Goal: Task Accomplishment & Management: Manage account settings

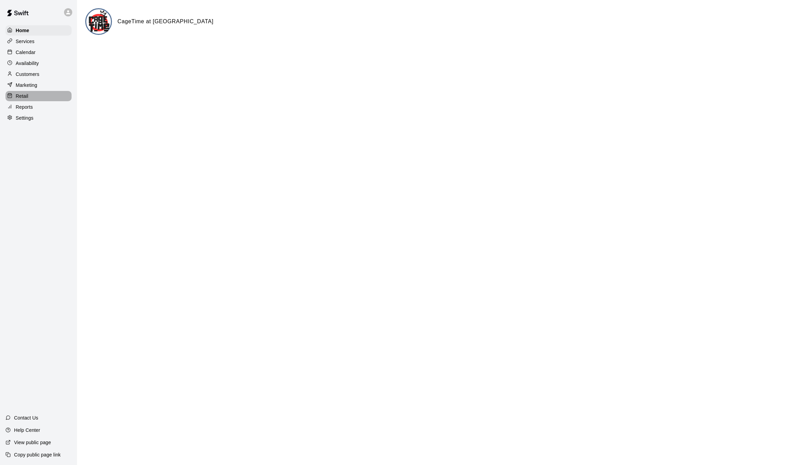
click at [29, 93] on div "Retail" at bounding box center [38, 96] width 66 height 10
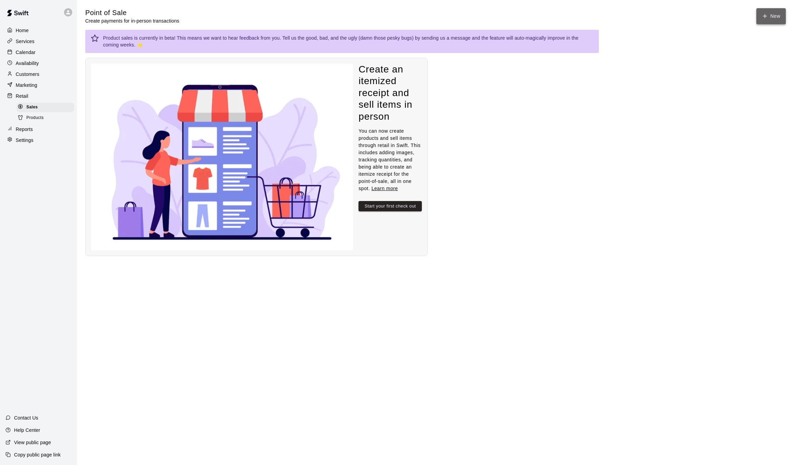
click at [773, 17] on button "New" at bounding box center [770, 16] width 29 height 16
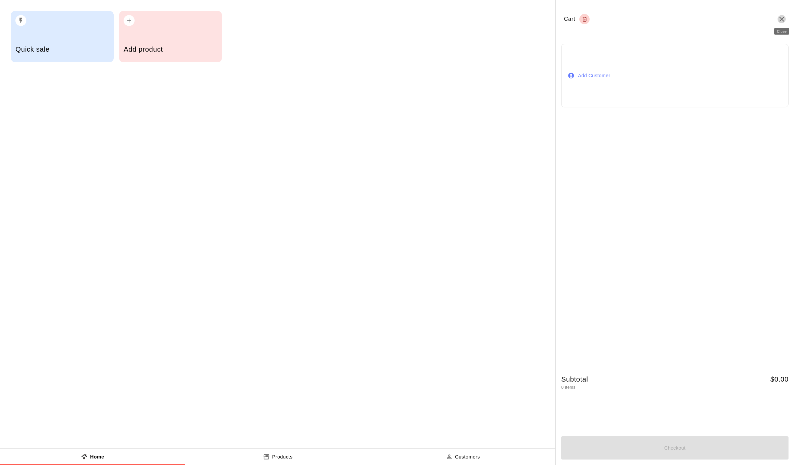
click at [782, 18] on icon "Close" at bounding box center [781, 19] width 5 height 5
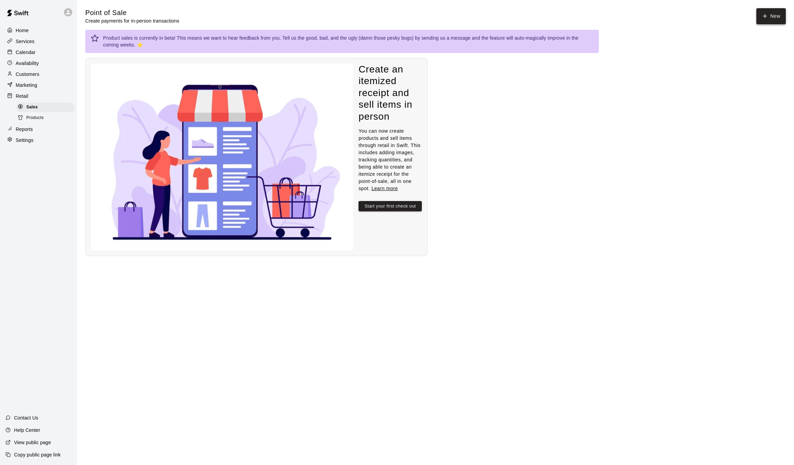
click at [779, 13] on button "New" at bounding box center [770, 16] width 29 height 16
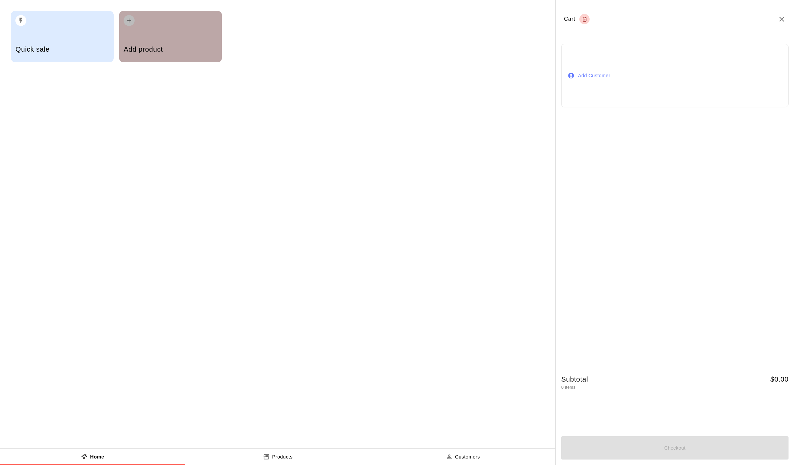
click at [164, 34] on div "Add product" at bounding box center [170, 36] width 103 height 51
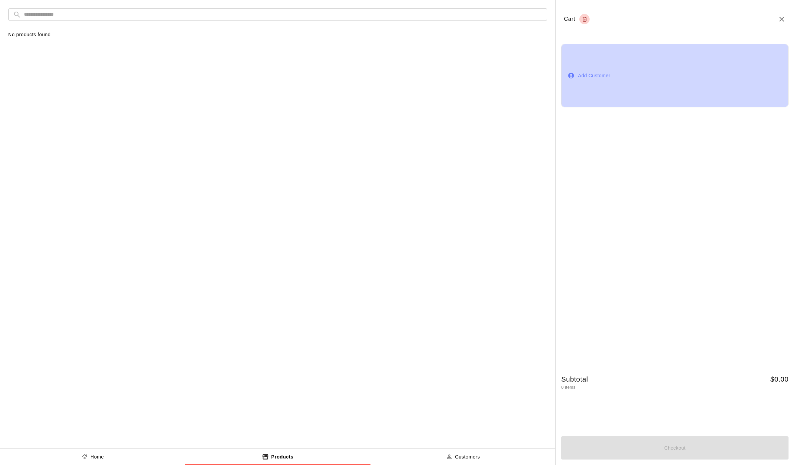
click at [618, 71] on button "Add Customer" at bounding box center [674, 75] width 227 height 63
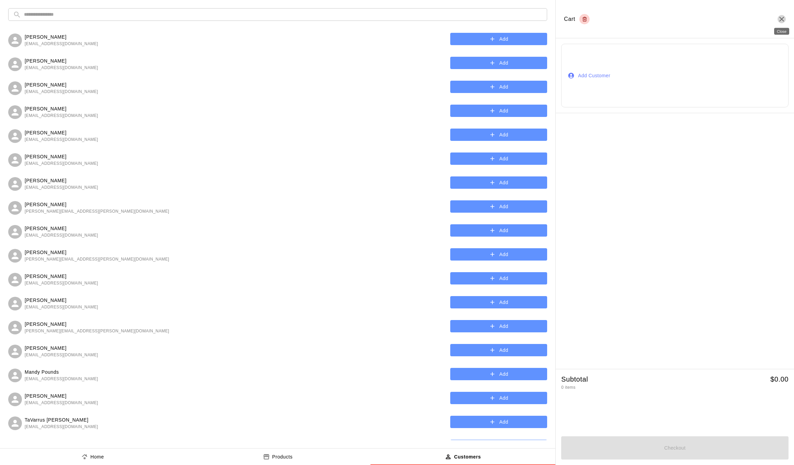
click at [780, 20] on icon "Close" at bounding box center [781, 19] width 8 height 8
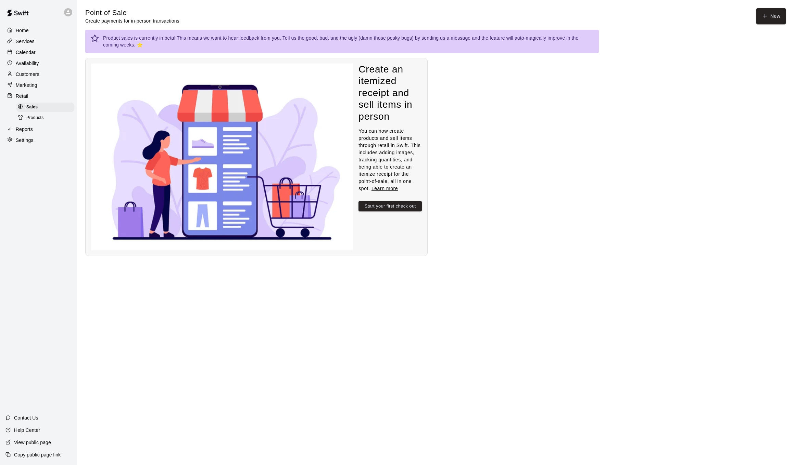
click at [25, 47] on div "Calendar" at bounding box center [38, 52] width 66 height 10
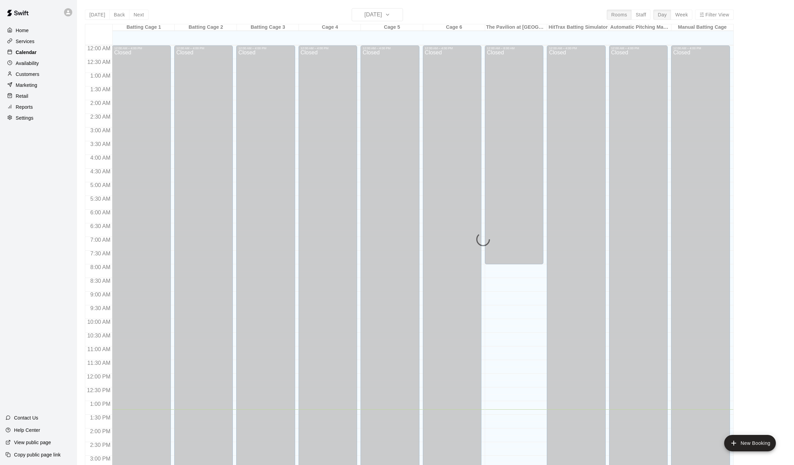
scroll to position [209, 0]
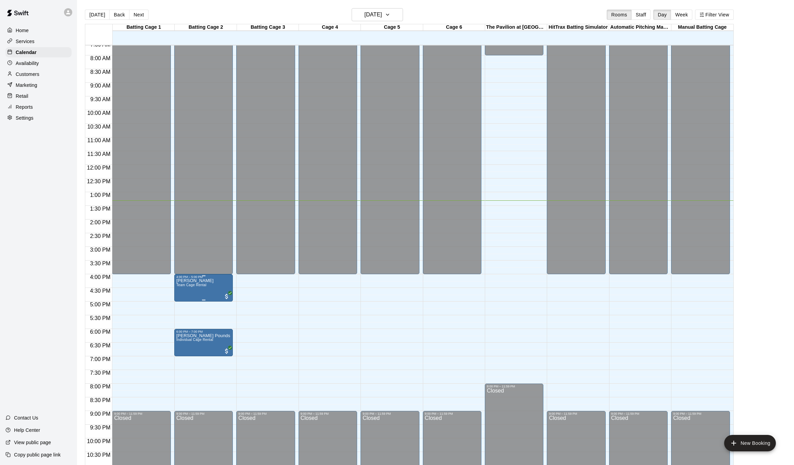
click at [180, 302] on img "edit" at bounding box center [184, 303] width 8 height 8
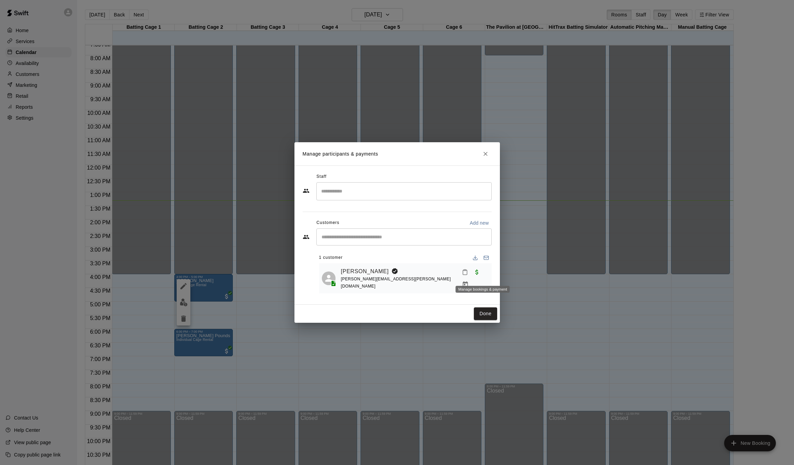
click at [468, 281] on icon "Manage bookings & payment" at bounding box center [465, 284] width 7 height 7
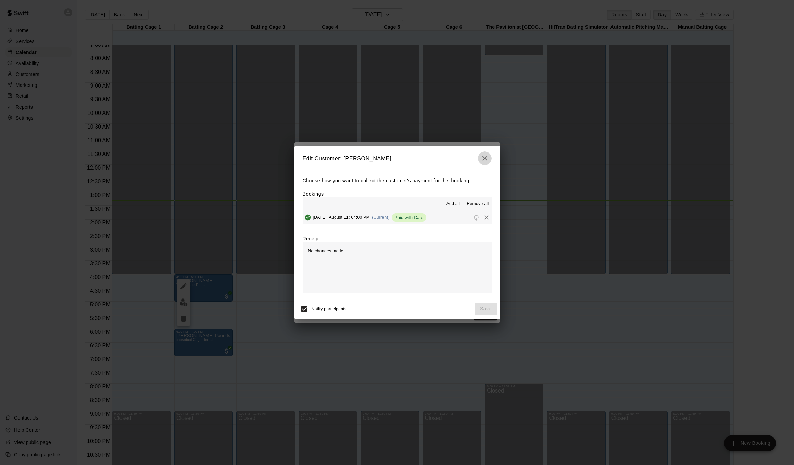
click at [483, 158] on icon "button" at bounding box center [484, 158] width 5 height 5
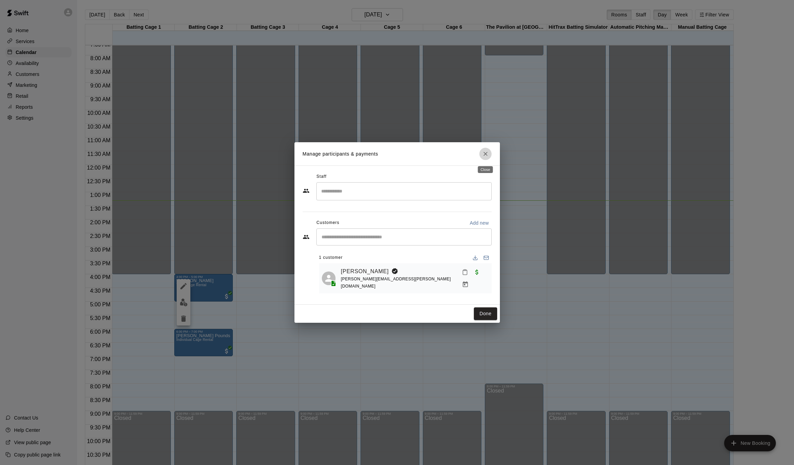
click at [483, 157] on icon "Close" at bounding box center [485, 154] width 7 height 7
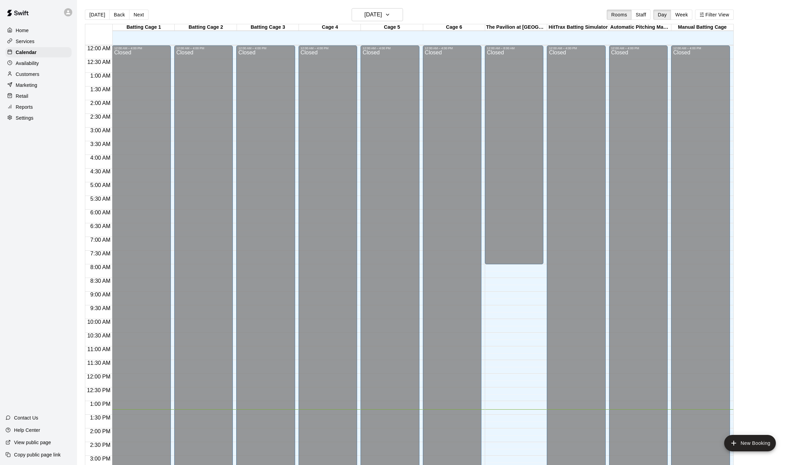
scroll to position [0, 0]
click at [33, 39] on p "Services" at bounding box center [25, 41] width 19 height 7
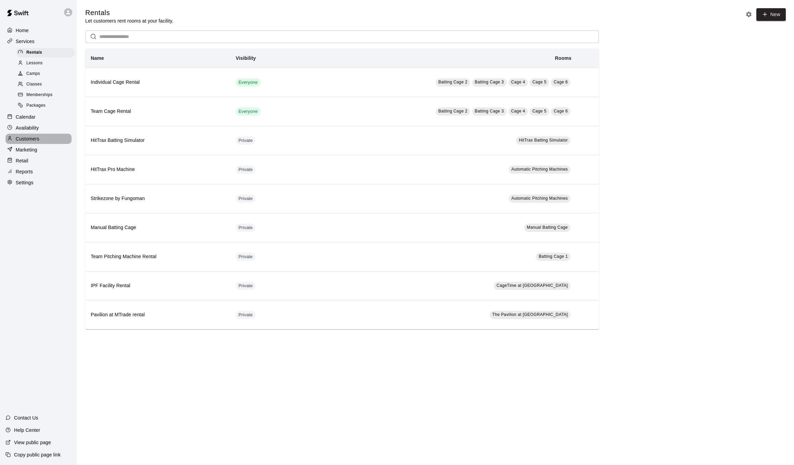
click at [30, 139] on p "Customers" at bounding box center [28, 139] width 24 height 7
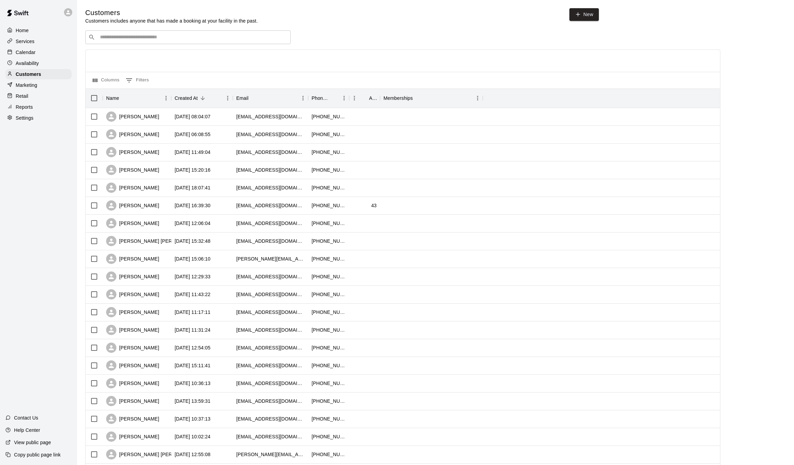
click at [29, 44] on p "Services" at bounding box center [25, 41] width 19 height 7
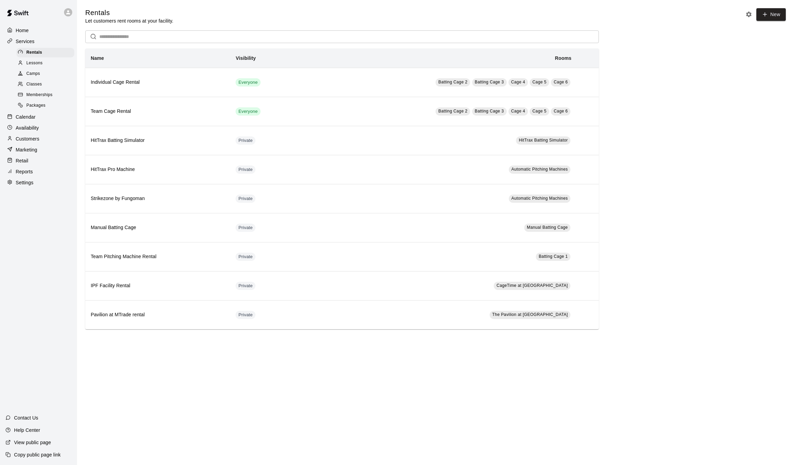
click at [28, 158] on p "Retail" at bounding box center [22, 160] width 13 height 7
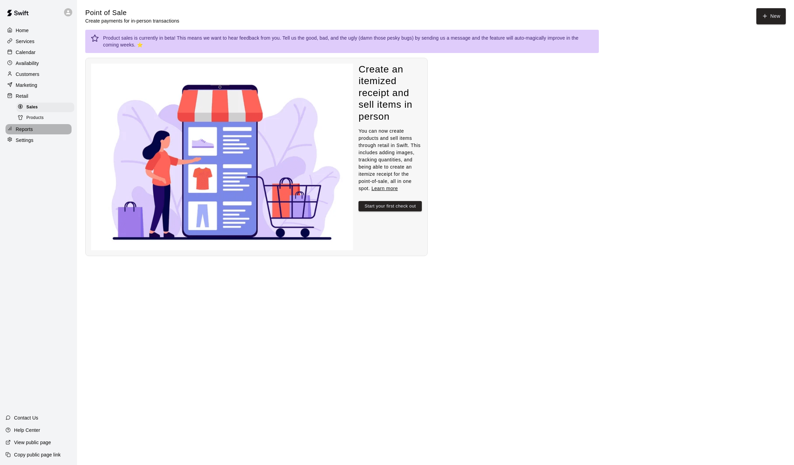
click at [35, 128] on div "Reports" at bounding box center [38, 129] width 66 height 10
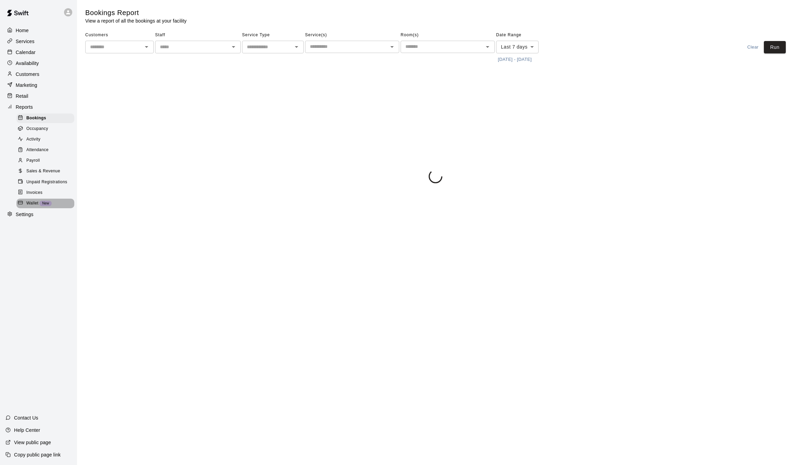
click at [36, 200] on span "Wallet" at bounding box center [32, 203] width 12 height 7
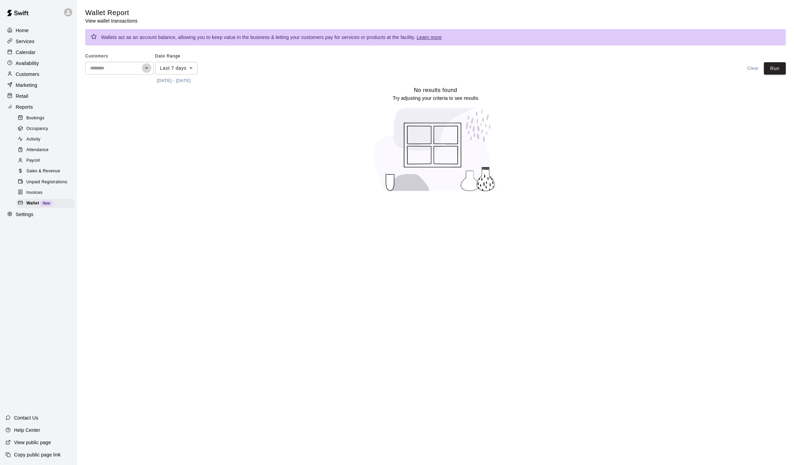
click at [149, 68] on icon "Open" at bounding box center [146, 68] width 8 height 8
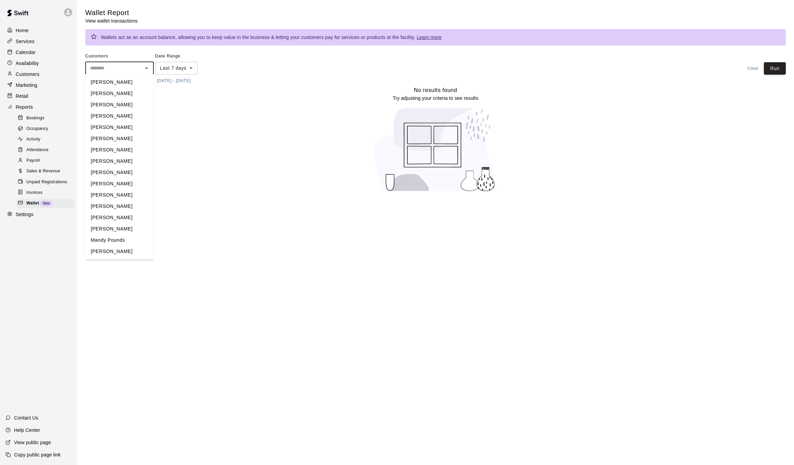
click at [246, 60] on div "Customers ​ [PERSON_NAME] [PERSON_NAME] [PERSON_NAME] [PERSON_NAME] [PERSON_NAM…" at bounding box center [435, 68] width 700 height 35
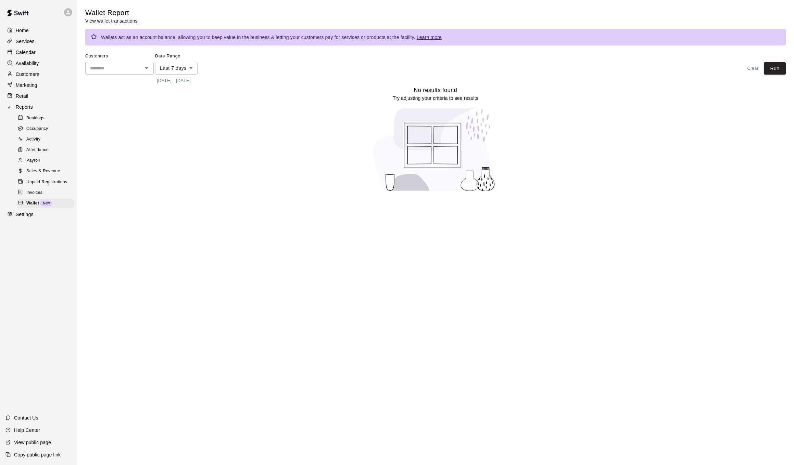
click at [117, 74] on div "Customers ​" at bounding box center [119, 68] width 68 height 35
click at [32, 49] on p "Calendar" at bounding box center [26, 52] width 20 height 7
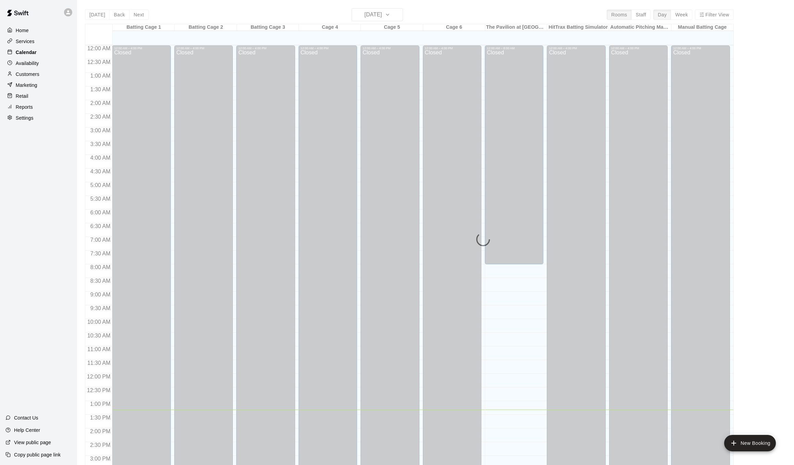
scroll to position [209, 0]
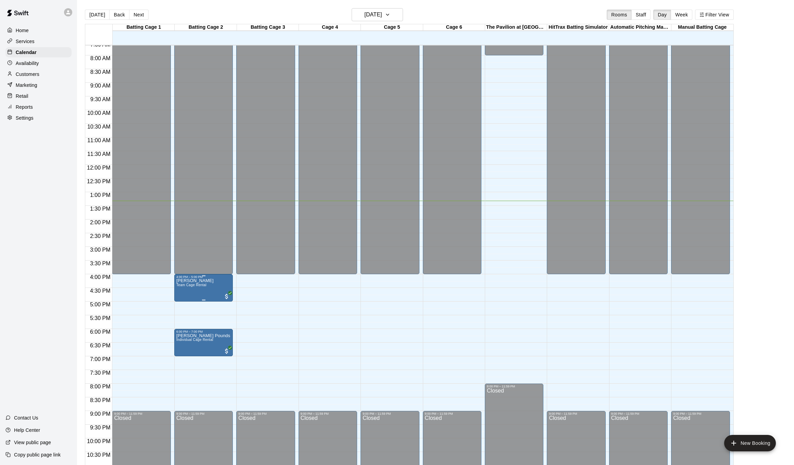
drag, startPoint x: 225, startPoint y: 292, endPoint x: 229, endPoint y: 296, distance: 6.1
click at [226, 292] on div at bounding box center [397, 232] width 794 height 465
click at [227, 298] on span "All customers have paid" at bounding box center [226, 296] width 7 height 7
click at [230, 318] on img "edit" at bounding box center [231, 317] width 8 height 8
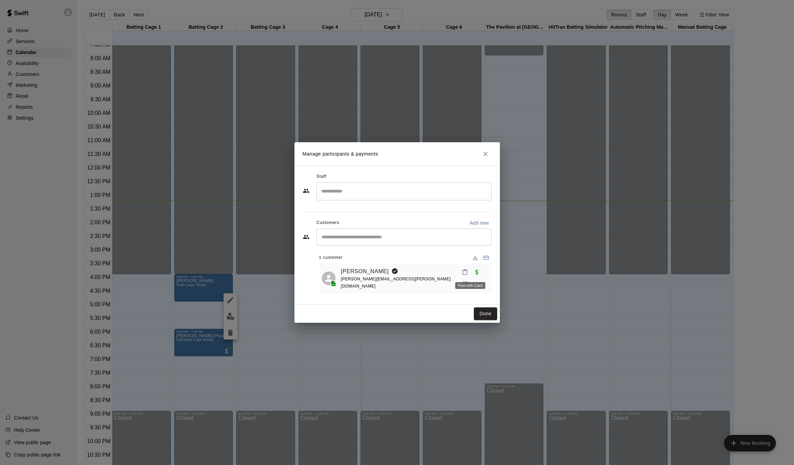
click at [471, 275] on span "Paid with Card" at bounding box center [477, 272] width 12 height 6
click at [471, 274] on span "Paid with Card" at bounding box center [477, 272] width 12 height 6
click at [486, 257] on rect "Email participants" at bounding box center [486, 258] width 4 height 4
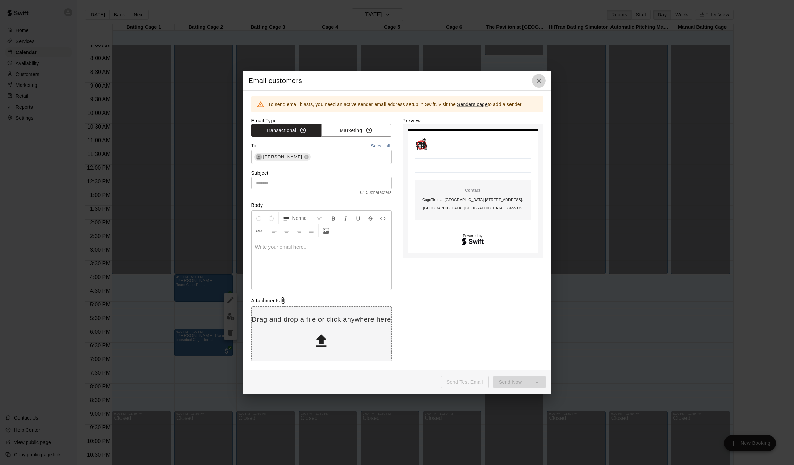
click at [540, 81] on icon "button" at bounding box center [538, 81] width 8 height 8
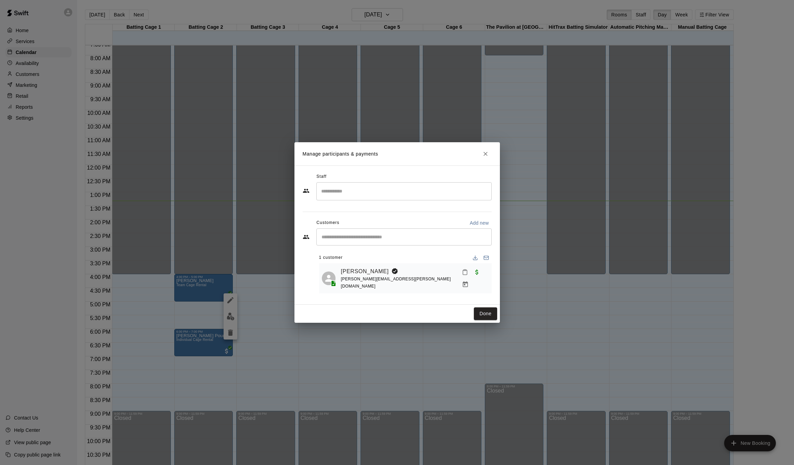
click at [481, 159] on button "Close" at bounding box center [485, 154] width 12 height 12
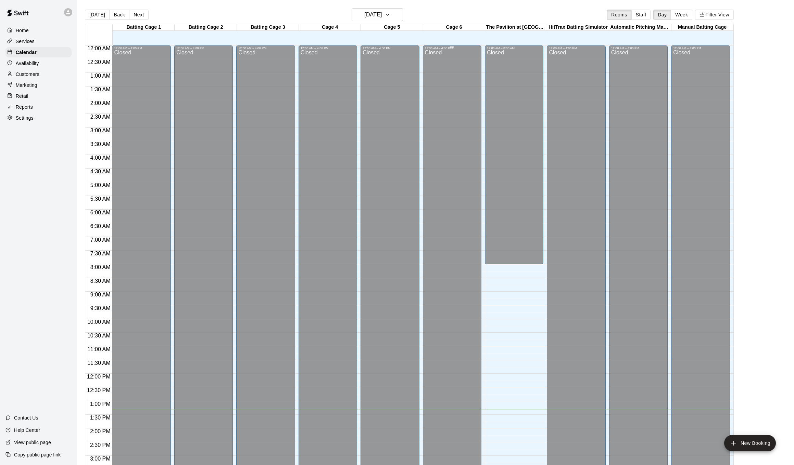
scroll to position [0, 0]
click at [22, 118] on p "Settings" at bounding box center [25, 118] width 18 height 7
select select "**"
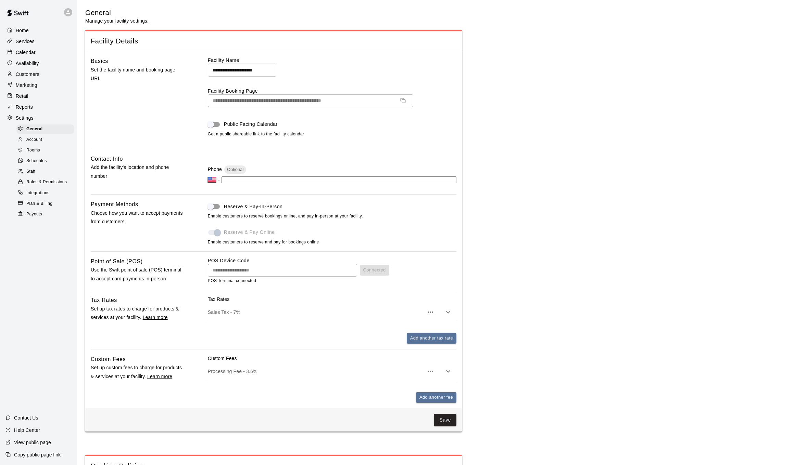
scroll to position [1299, 0]
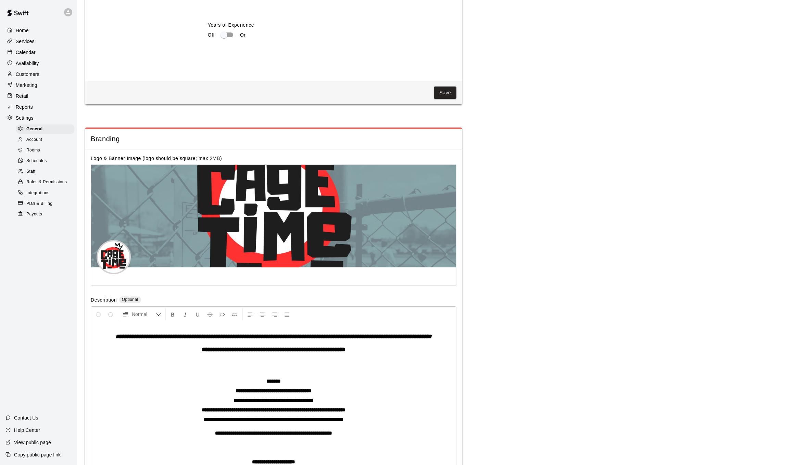
click at [40, 201] on span "Plan & Billing" at bounding box center [39, 204] width 26 height 7
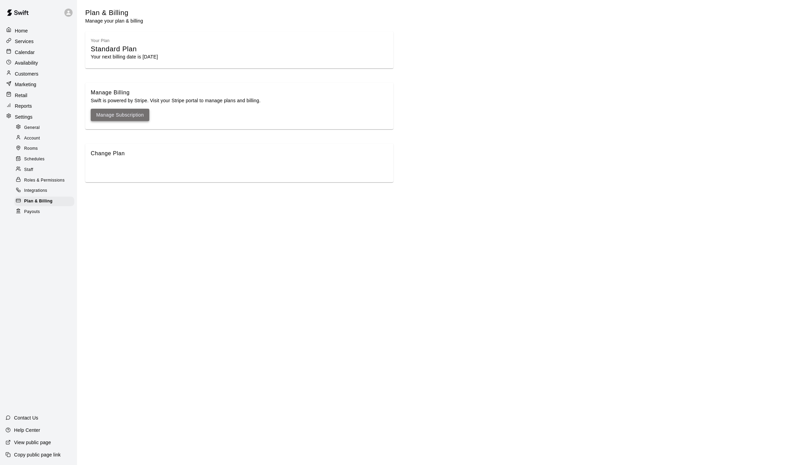
click at [124, 115] on link "Manage Subscription" at bounding box center [120, 115] width 48 height 9
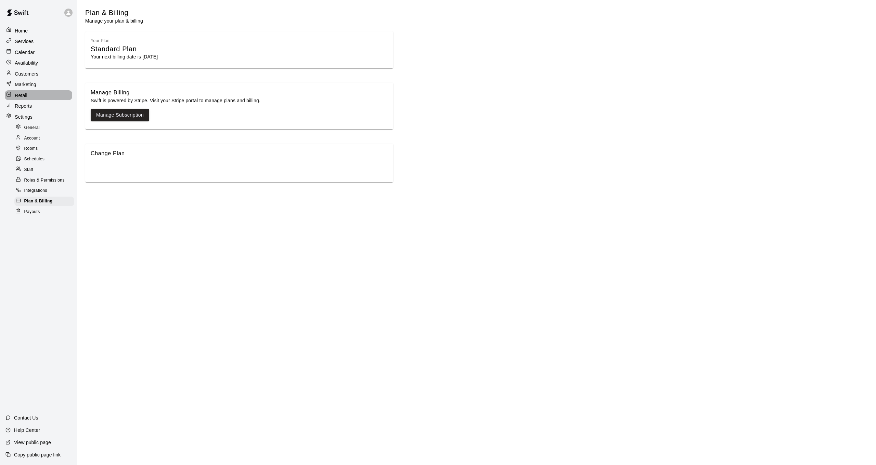
click at [31, 93] on div "Retail" at bounding box center [38, 95] width 67 height 10
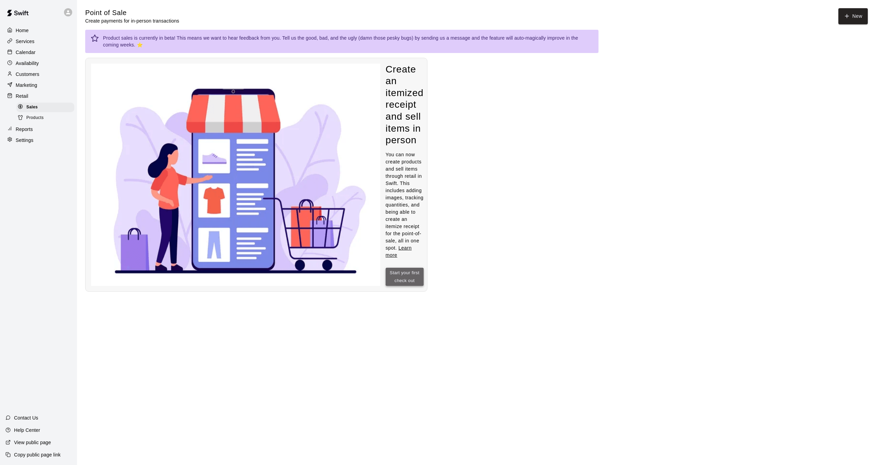
click at [386, 268] on button "Start your first check out" at bounding box center [405, 277] width 38 height 18
